Goal: Book appointment/travel/reservation

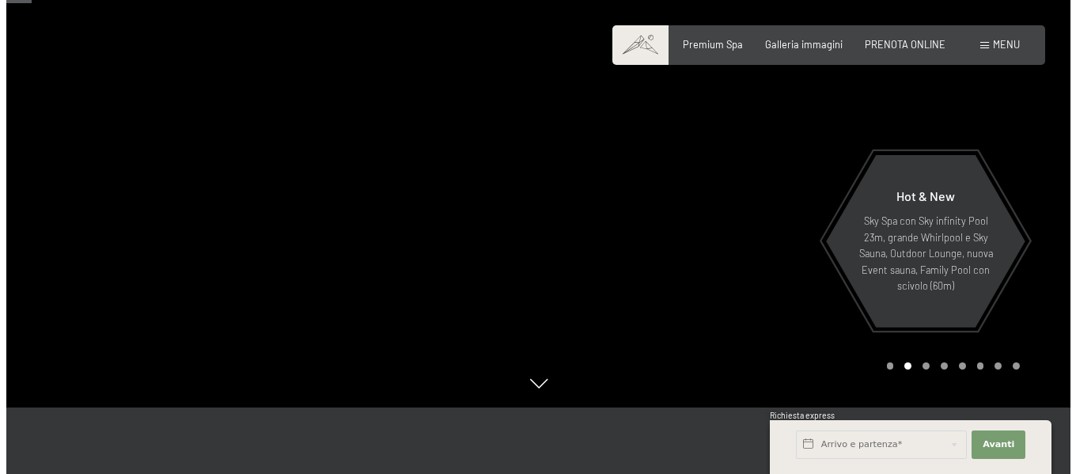
scroll to position [79, 0]
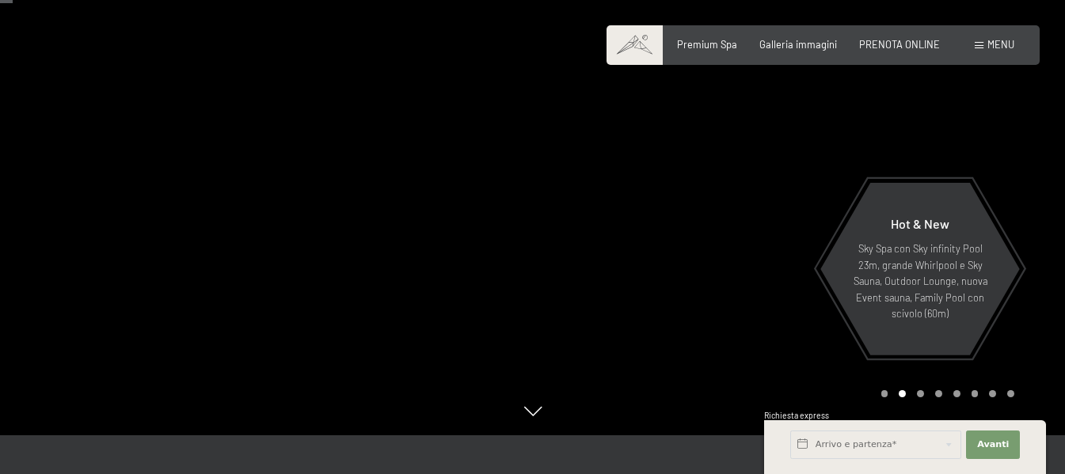
click at [1005, 44] on span "Menu" at bounding box center [1000, 44] width 27 height 13
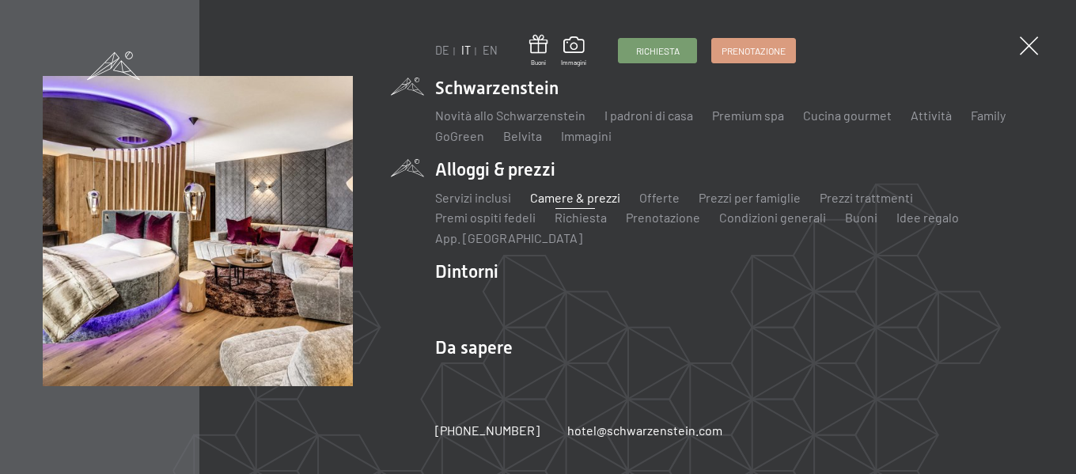
click at [572, 196] on link "Camere & prezzi" at bounding box center [575, 197] width 90 height 15
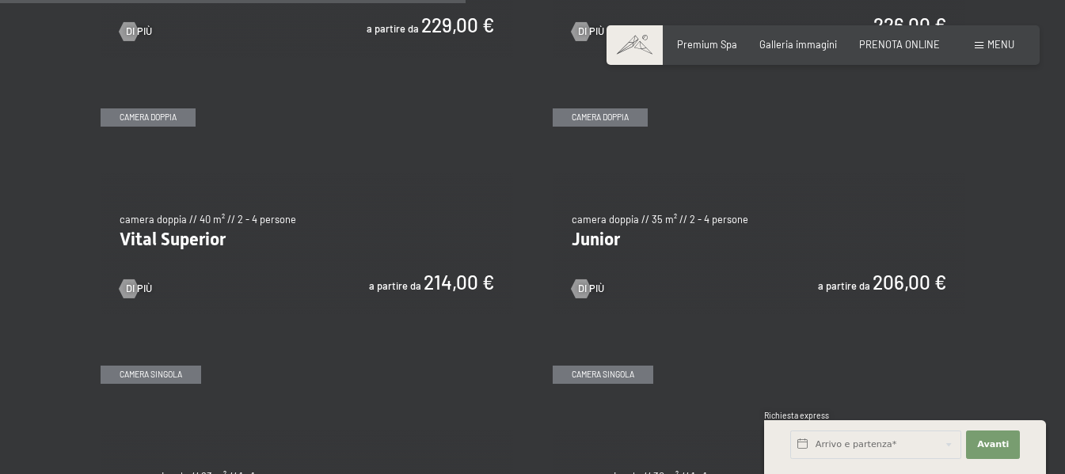
scroll to position [1741, 0]
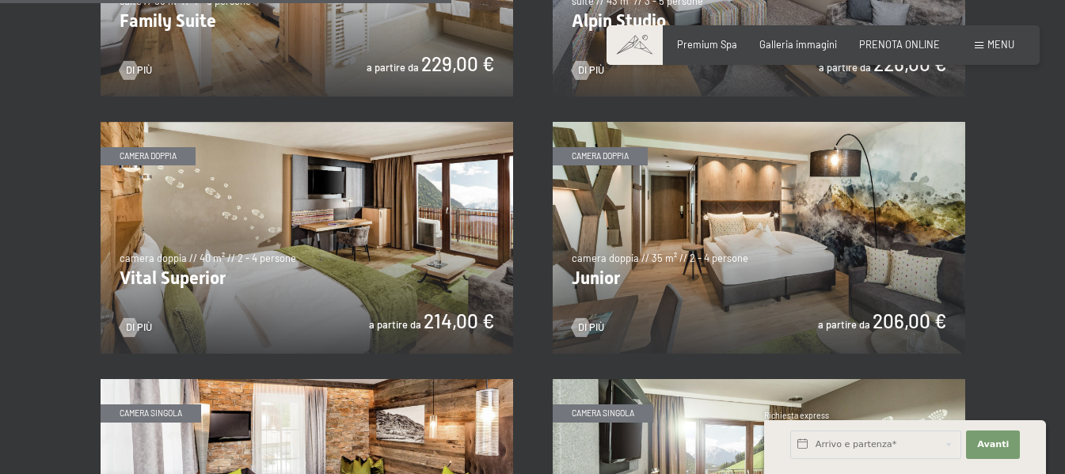
click at [765, 256] on img at bounding box center [758, 238] width 412 height 232
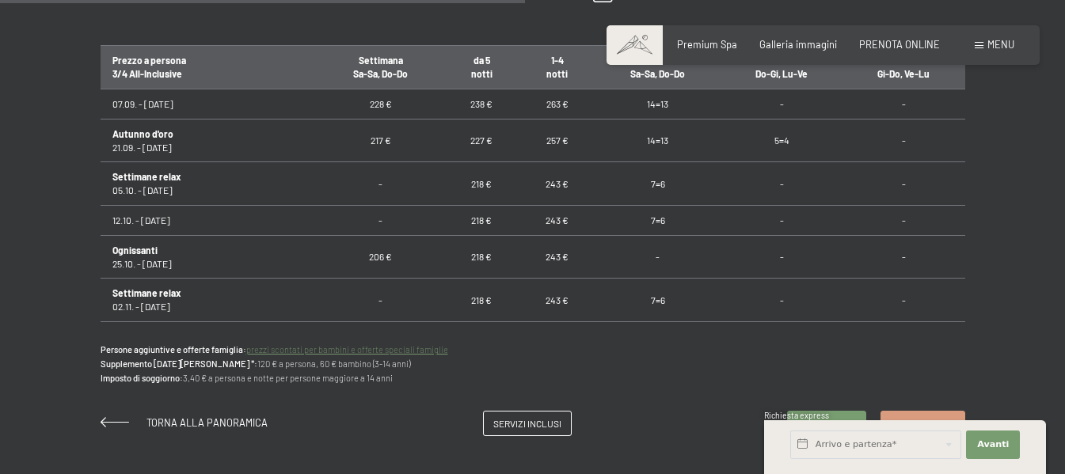
scroll to position [950, 0]
